Goal: Transaction & Acquisition: Purchase product/service

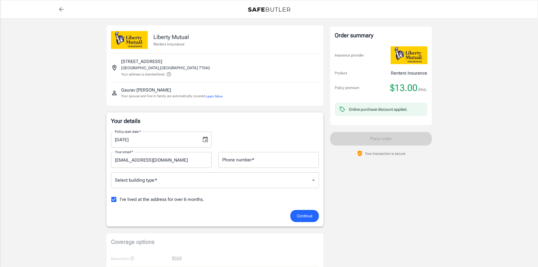
click at [239, 161] on input "Phone number   *" at bounding box center [268, 160] width 101 height 16
type input "3469770177"
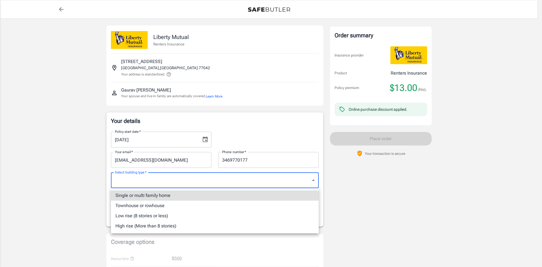
click at [185, 208] on li "Townhouse or rowhouse" at bounding box center [215, 205] width 208 height 10
type input "townhouse"
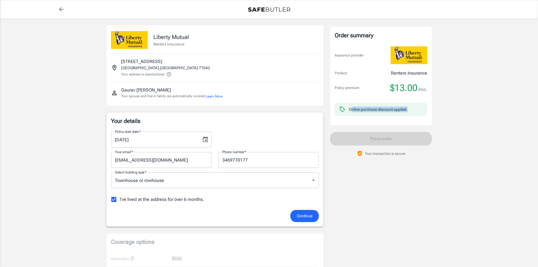
drag, startPoint x: 350, startPoint y: 110, endPoint x: 421, endPoint y: 112, distance: 70.6
click at [421, 112] on div "Online purchase discount applied." at bounding box center [381, 109] width 93 height 14
click at [431, 121] on div "Order summary Insurance provider Product Renters Insurance Policy premium $13.0…" at bounding box center [381, 76] width 102 height 99
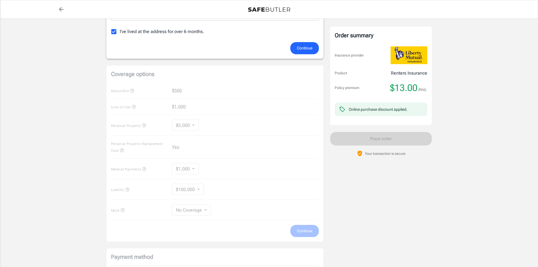
scroll to position [169, 0]
click at [301, 46] on span "Continue" at bounding box center [305, 46] width 16 height 7
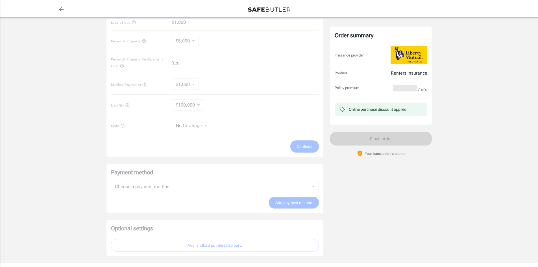
scroll to position [254, 0]
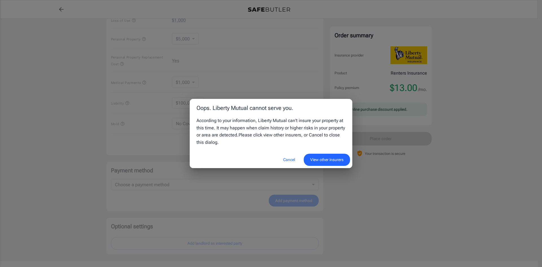
drag, startPoint x: 222, startPoint y: 121, endPoint x: 311, endPoint y: 139, distance: 91.0
click at [311, 139] on div "According to your information, Liberty Mutual can't insure your property at thi…" at bounding box center [271, 134] width 163 height 34
click at [311, 139] on div "According to your information, Liberty Mutual can't insure your property at thi…" at bounding box center [271, 131] width 149 height 29
drag, startPoint x: 217, startPoint y: 126, endPoint x: 282, endPoint y: 145, distance: 67.6
click at [282, 145] on div "According to your information, Liberty Mutual can't insure your property at thi…" at bounding box center [271, 131] width 149 height 29
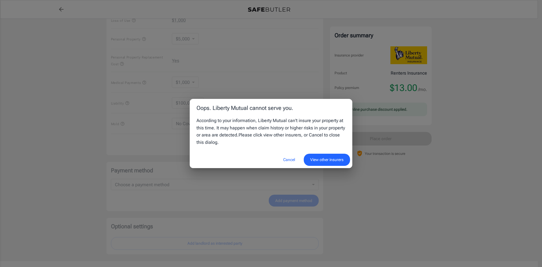
click at [282, 145] on div "According to your information, Liberty Mutual can't insure your property at thi…" at bounding box center [271, 131] width 149 height 29
drag, startPoint x: 288, startPoint y: 126, endPoint x: 320, endPoint y: 140, distance: 35.4
click at [320, 140] on div "According to your information, Liberty Mutual can't insure your property at thi…" at bounding box center [271, 131] width 149 height 29
click at [292, 158] on button "Cancel" at bounding box center [289, 160] width 25 height 12
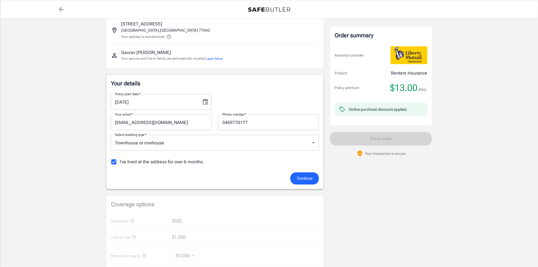
scroll to position [0, 0]
